Goal: Book appointment/travel/reservation

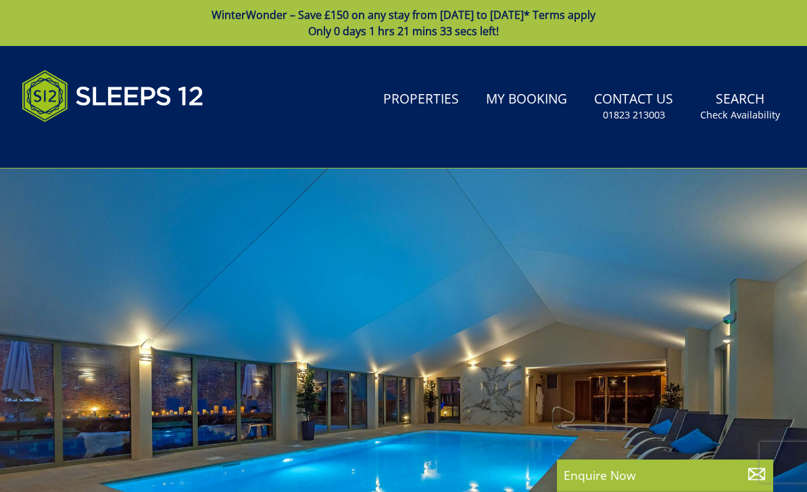
click at [755, 107] on link "Search Check Availability" at bounding box center [740, 107] width 91 height 44
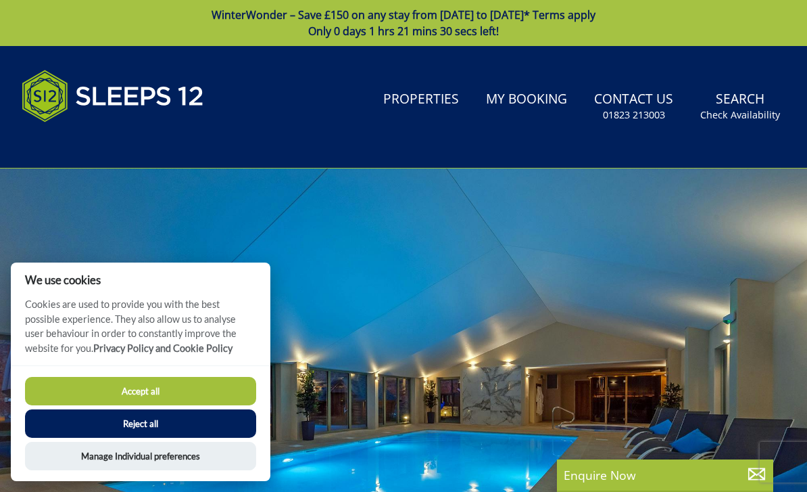
click at [206, 428] on button "Reject all" at bounding box center [140, 423] width 231 height 28
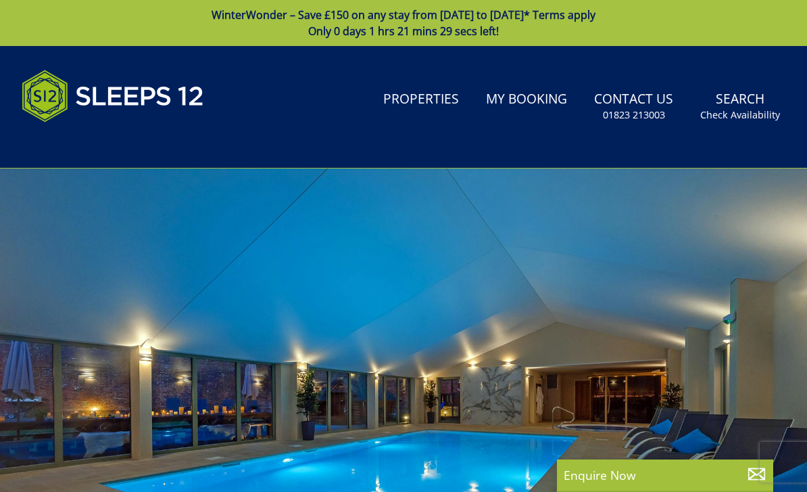
click at [750, 106] on link "Search Check Availability" at bounding box center [740, 107] width 91 height 44
click at [748, 116] on small "Check Availability" at bounding box center [741, 115] width 80 height 14
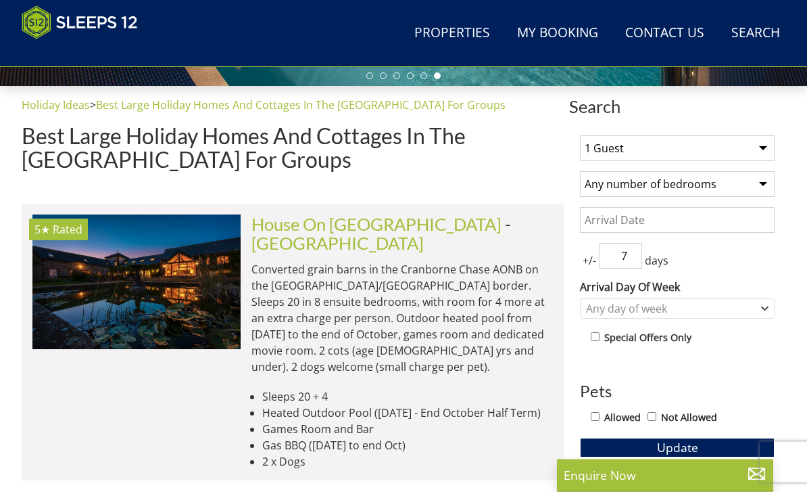
scroll to position [479, 0]
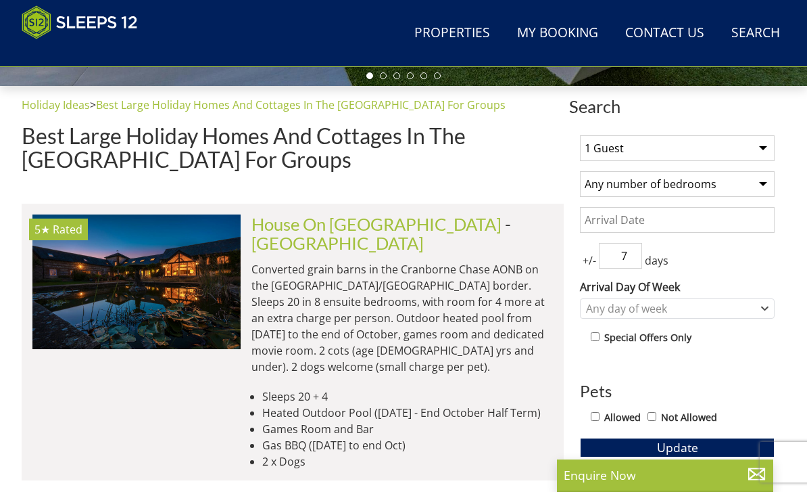
click at [758, 147] on select "1 Guest 2 Guests 3 Guests 4 Guests 5 Guests 6 Guests 7 Guests 8 Guests 9 Guests…" at bounding box center [677, 148] width 195 height 26
select select "11"
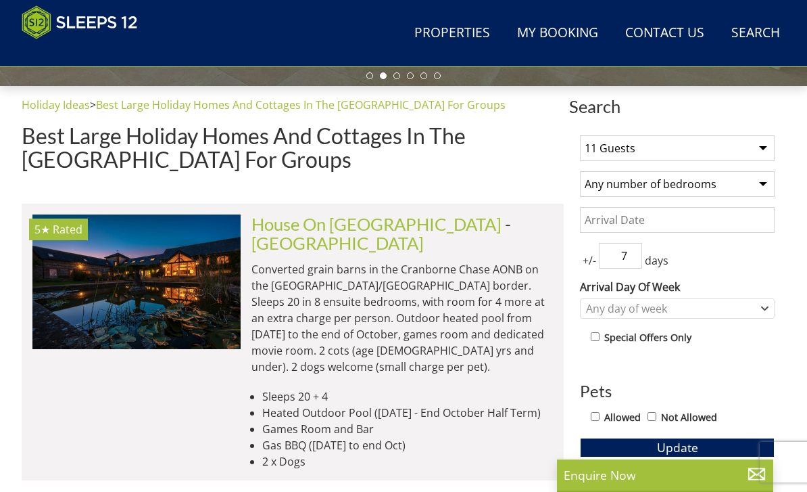
click at [733, 181] on select "Any number of bedrooms 4 Bedrooms 5 Bedrooms 6 Bedrooms 7 Bedrooms 8 Bedrooms 9…" at bounding box center [677, 184] width 195 height 26
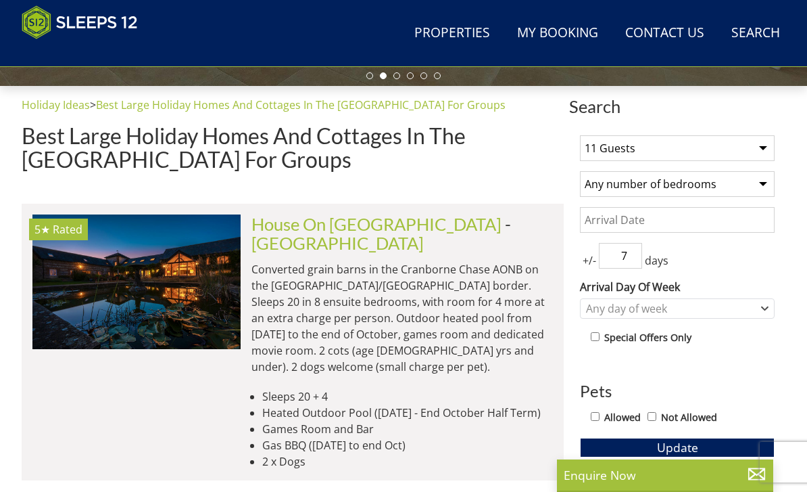
select select "5"
click at [755, 151] on select "1 Guest 2 Guests 3 Guests 4 Guests 5 Guests 6 Guests 7 Guests 8 Guests 9 Guests…" at bounding box center [677, 148] width 195 height 26
select select "10"
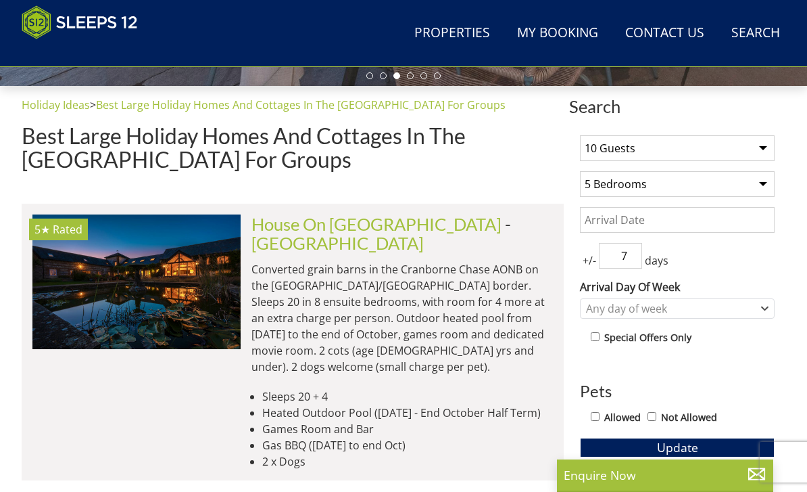
click at [715, 219] on input "Date" at bounding box center [677, 220] width 195 height 26
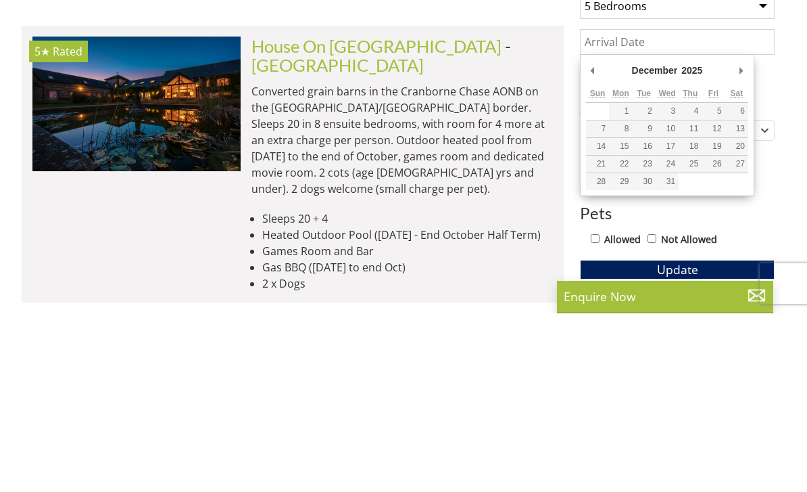
type input "24/12/2025"
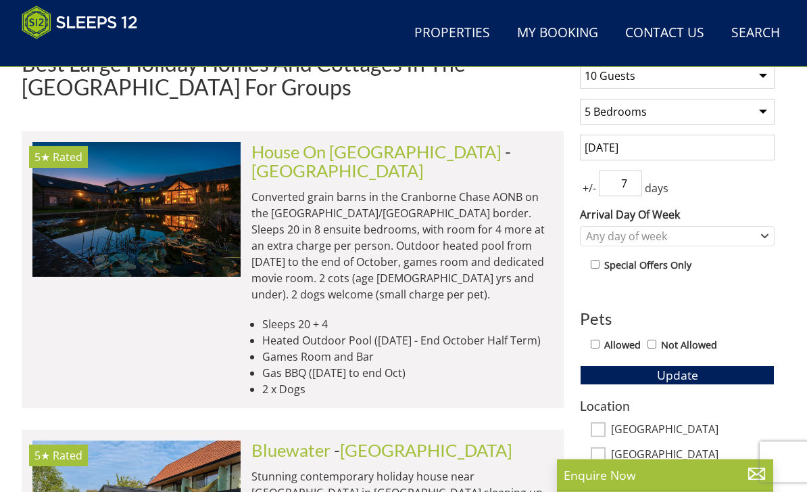
scroll to position [552, 0]
click at [634, 180] on input "7" at bounding box center [620, 183] width 43 height 26
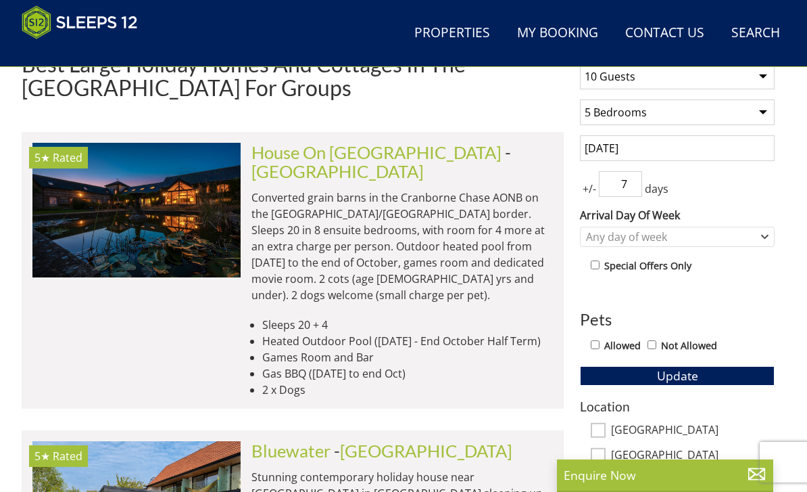
click at [635, 186] on input "7" at bounding box center [620, 184] width 43 height 26
click at [637, 183] on input "7" at bounding box center [620, 184] width 43 height 26
type input "0"
click at [759, 185] on div "+/- 0 days" at bounding box center [677, 184] width 195 height 26
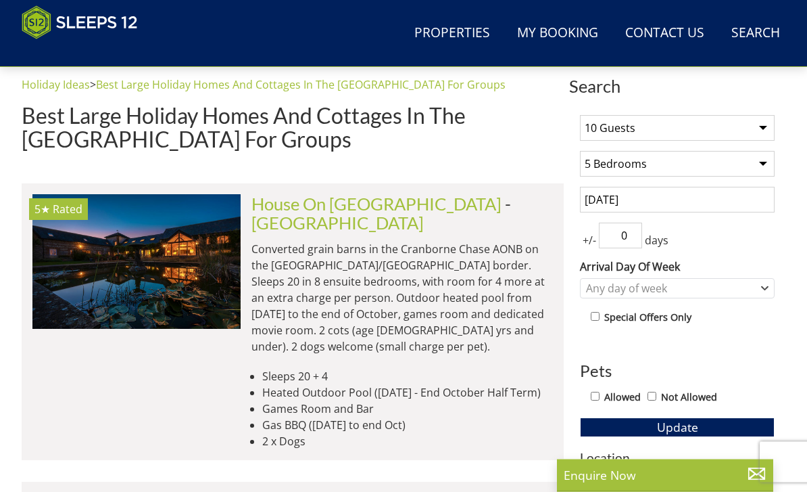
scroll to position [501, 0]
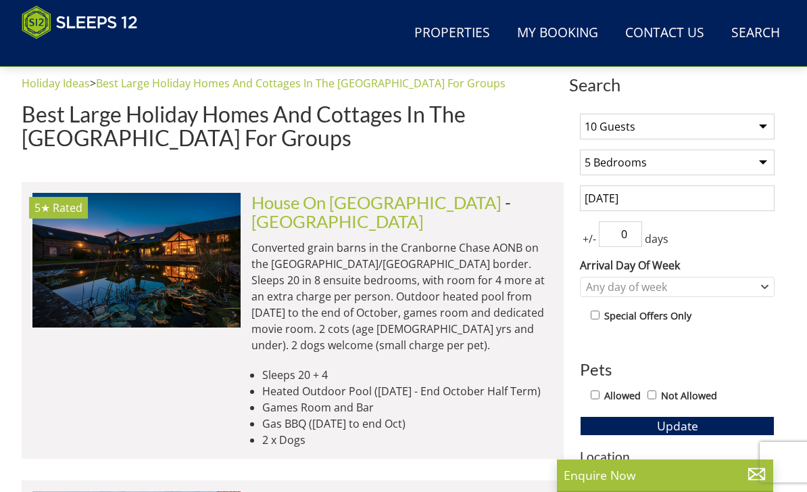
click at [722, 204] on input "24/12/2025" at bounding box center [677, 198] width 195 height 26
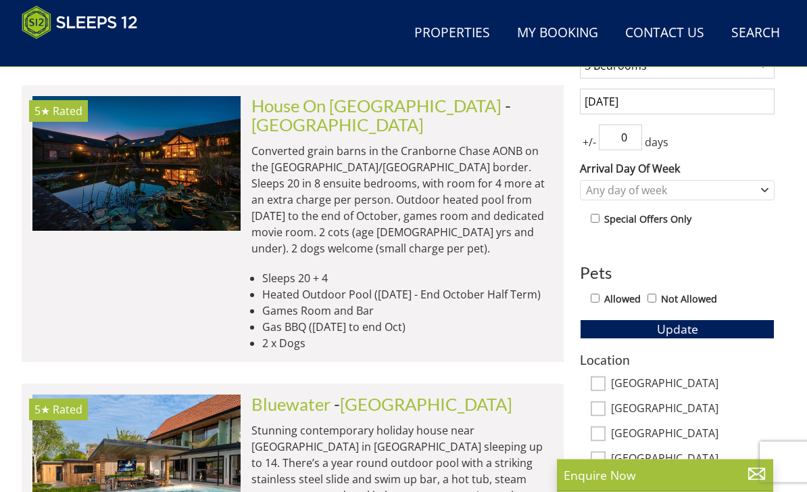
scroll to position [594, 0]
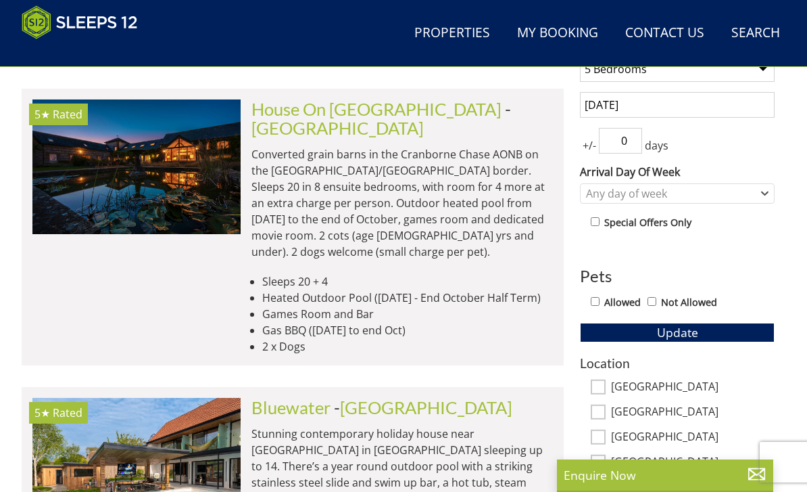
click at [640, 133] on input "0" at bounding box center [620, 141] width 43 height 26
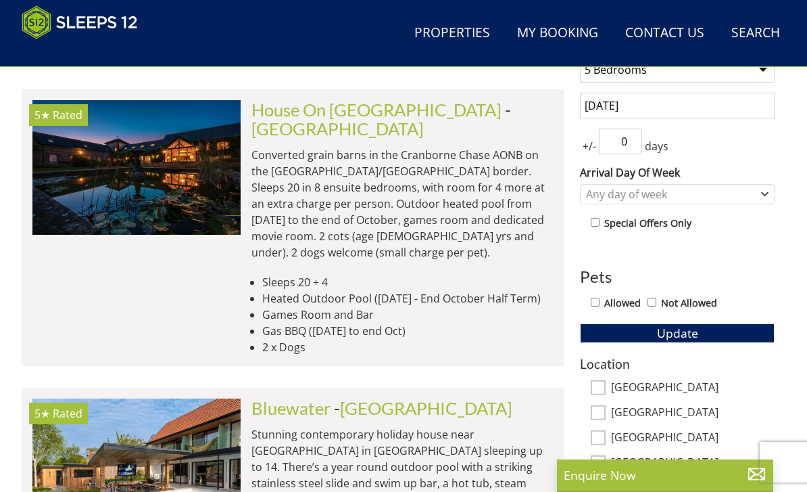
click at [773, 149] on div "+/- 0 days" at bounding box center [677, 141] width 195 height 26
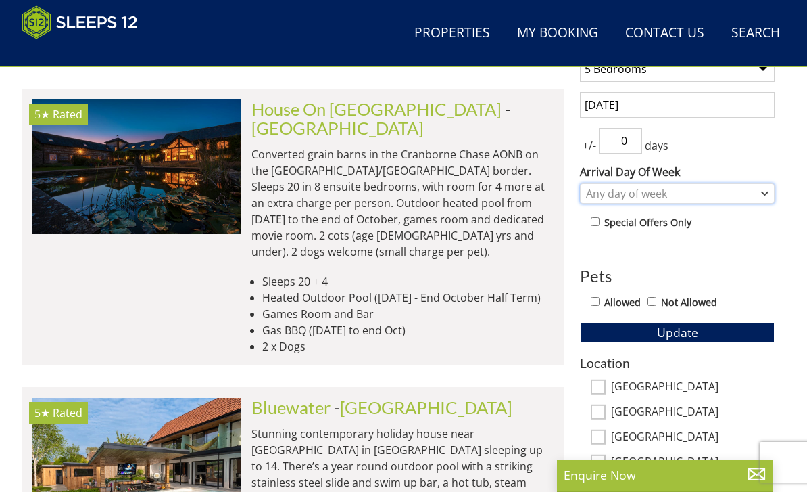
click at [738, 200] on div "Any day of week" at bounding box center [670, 193] width 175 height 15
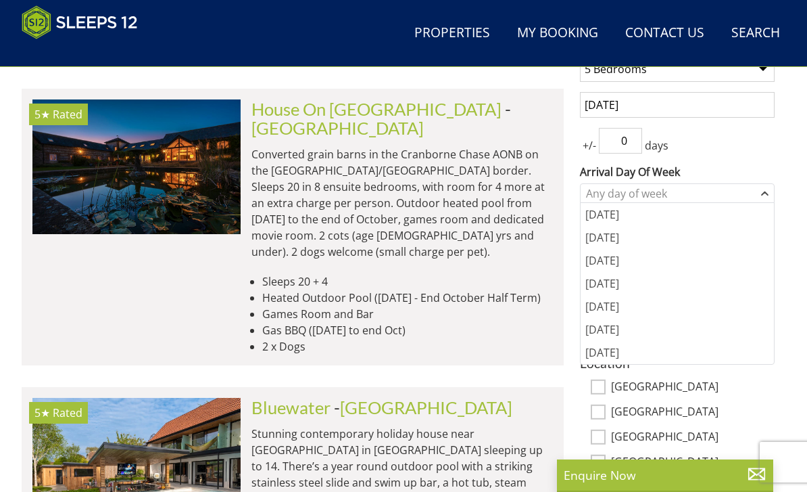
click at [728, 105] on input "24/12/2025" at bounding box center [677, 105] width 195 height 26
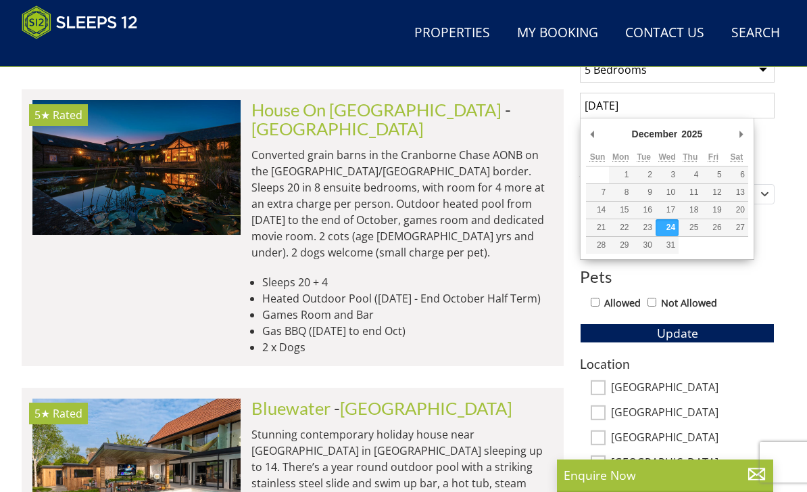
click at [780, 134] on div "1 Guest 2 Guests 3 Guests 4 Guests 5 Guests 6 Guests 7 Guests 8 Guests 9 Guests…" at bounding box center [677, 379] width 216 height 738
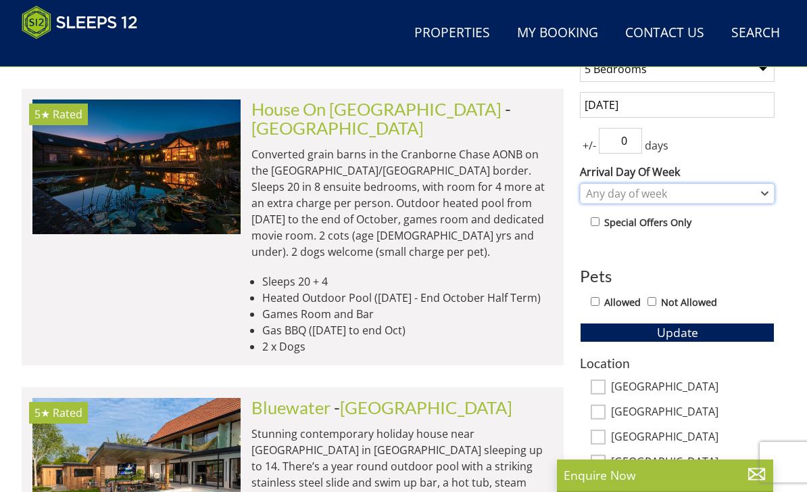
click at [738, 195] on div "Any day of week" at bounding box center [670, 193] width 175 height 15
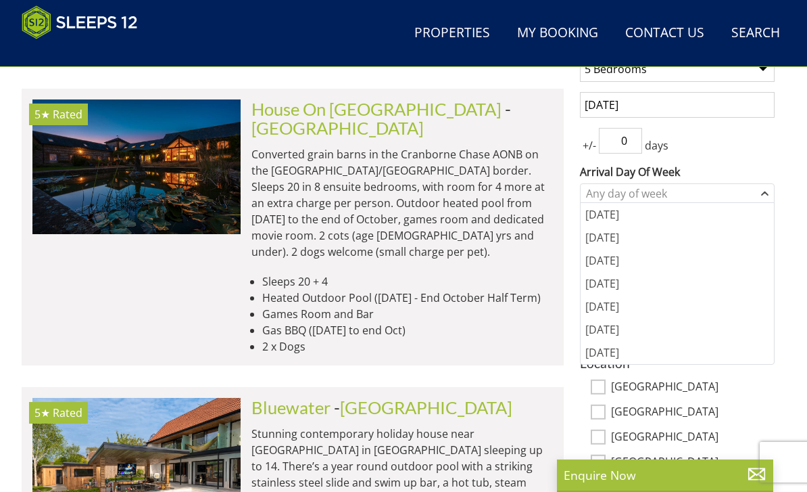
click at [642, 260] on div "[DATE]" at bounding box center [677, 260] width 193 height 23
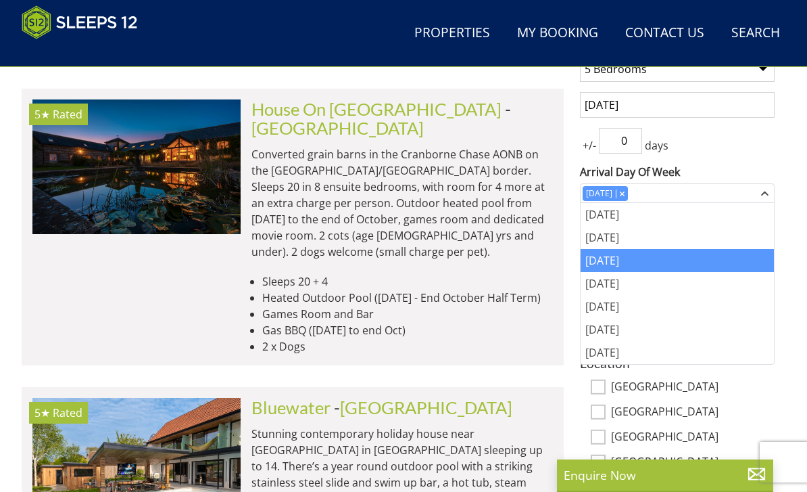
click at [770, 164] on label "Arrival Day Of Week" at bounding box center [677, 172] width 195 height 16
click at [0, 0] on select "Monday Tuesday Wednesday Thursday Friday Saturday Sunday" at bounding box center [0, 0] width 0 height 0
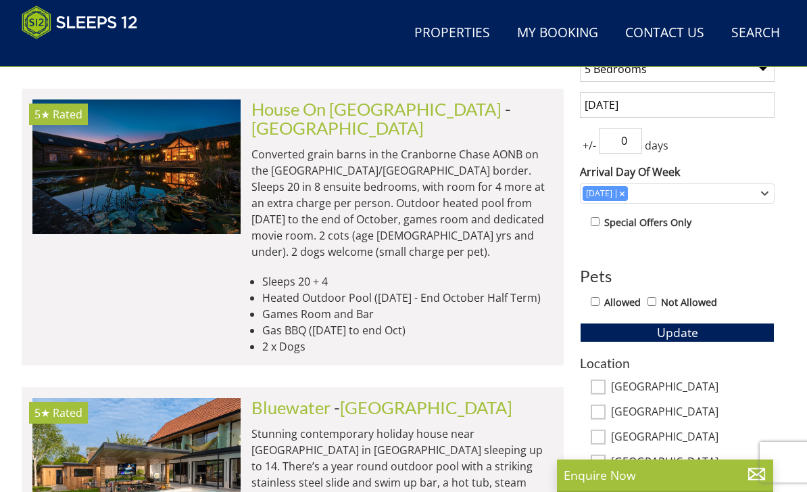
click at [600, 300] on input "Allowed" at bounding box center [595, 301] width 9 height 9
checkbox input "true"
click at [727, 333] on button "Update" at bounding box center [677, 332] width 195 height 19
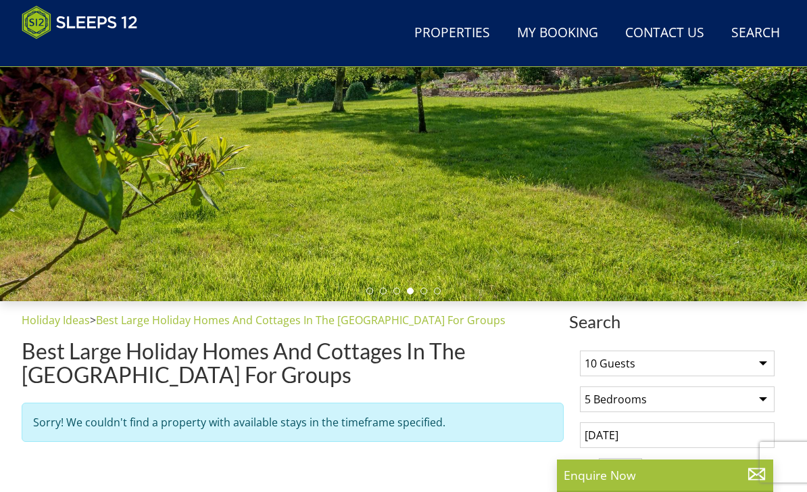
scroll to position [162, 0]
